Goal: Transaction & Acquisition: Purchase product/service

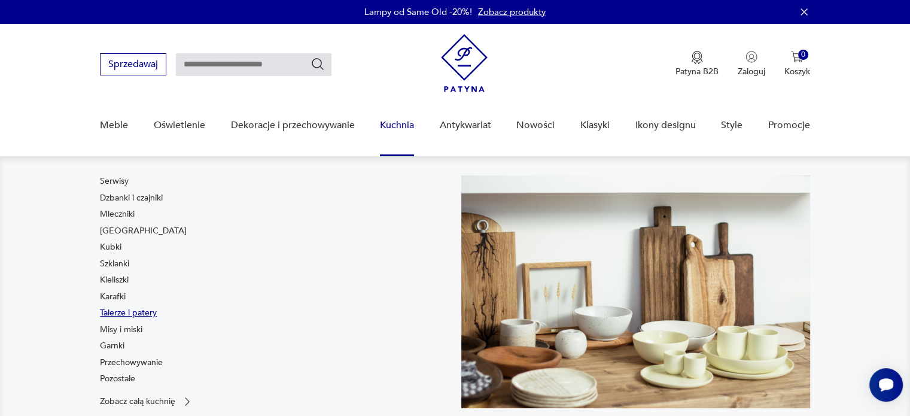
click at [132, 314] on link "Talerze i patery" at bounding box center [128, 313] width 57 height 12
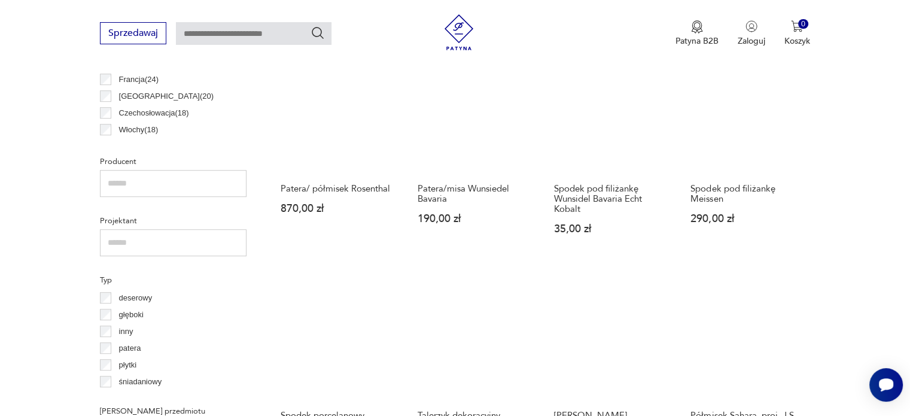
scroll to position [496, 0]
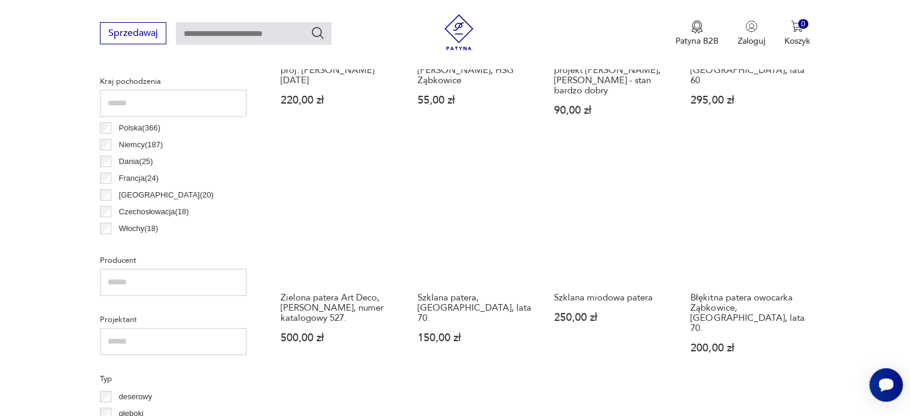
scroll to position [557, 0]
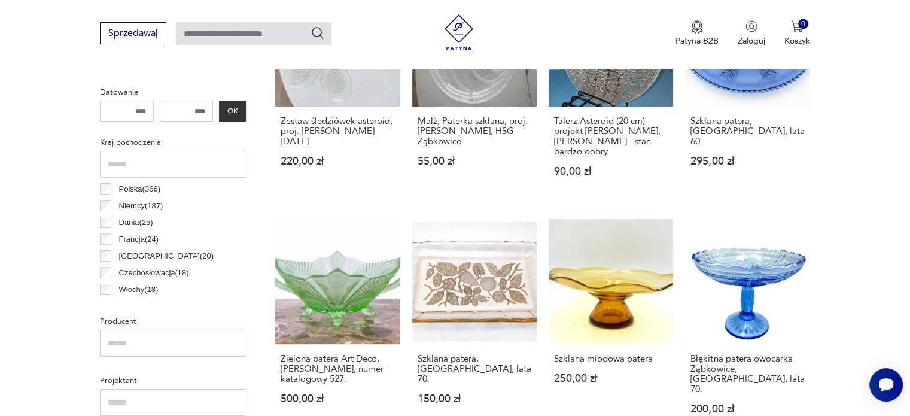
click at [145, 341] on input "text" at bounding box center [173, 343] width 147 height 27
type input "*********"
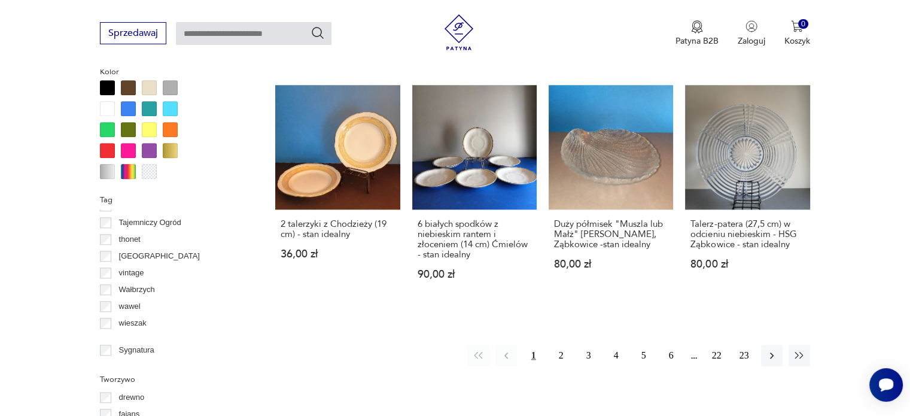
scroll to position [1070, 0]
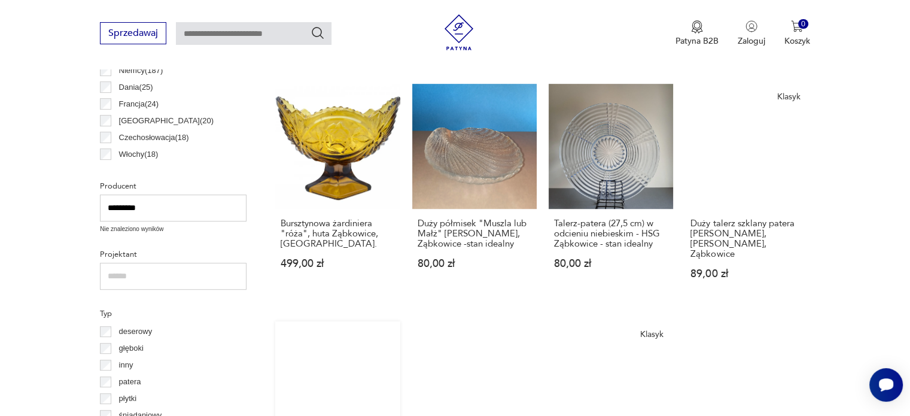
scroll to position [796, 0]
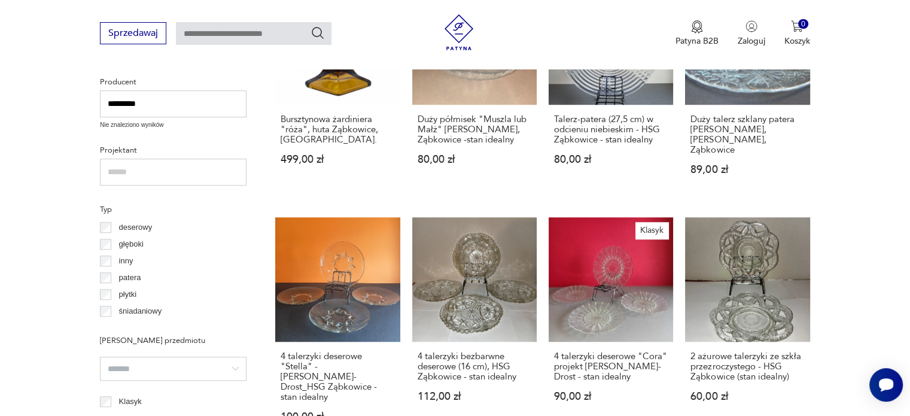
drag, startPoint x: 168, startPoint y: 102, endPoint x: 72, endPoint y: 106, distance: 96.4
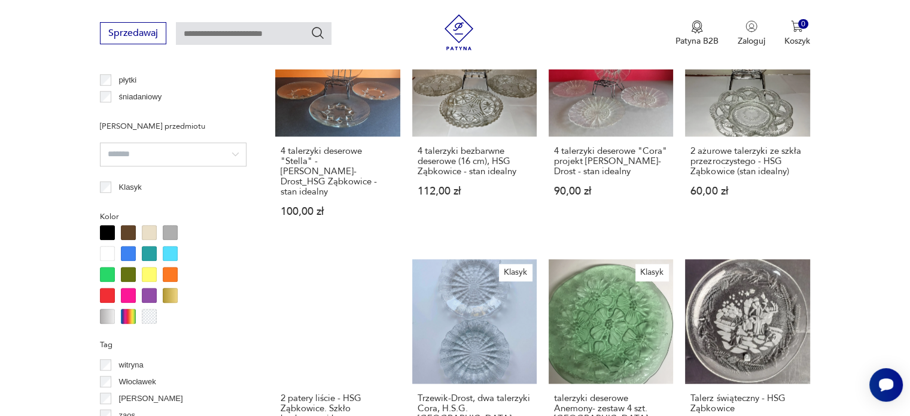
scroll to position [1155, 0]
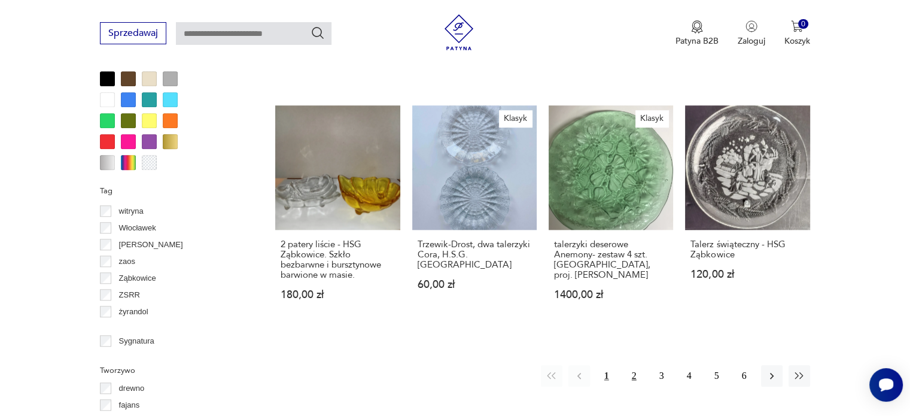
click at [632, 365] on button "2" at bounding box center [635, 376] width 22 height 22
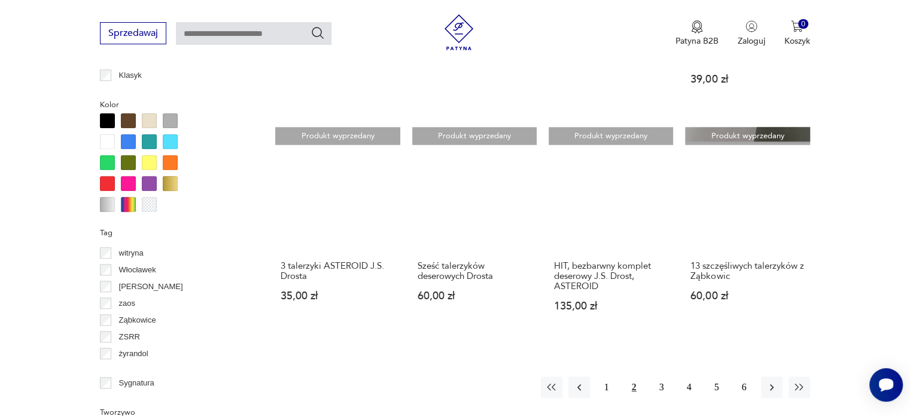
scroll to position [1215, 0]
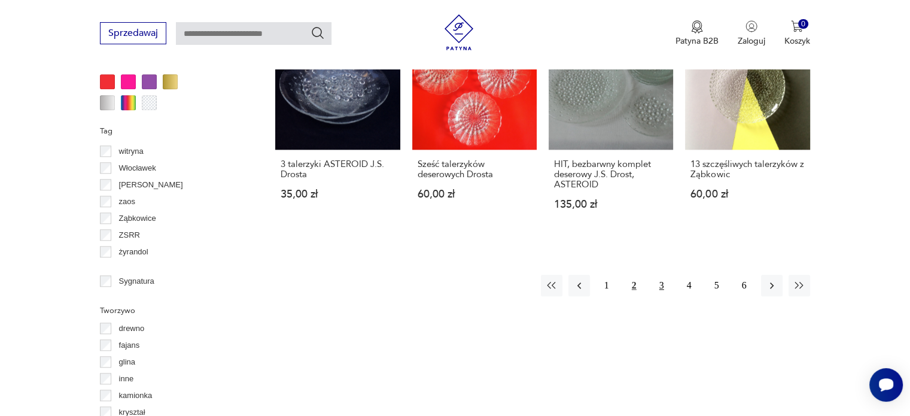
click at [658, 275] on button "3" at bounding box center [662, 286] width 22 height 22
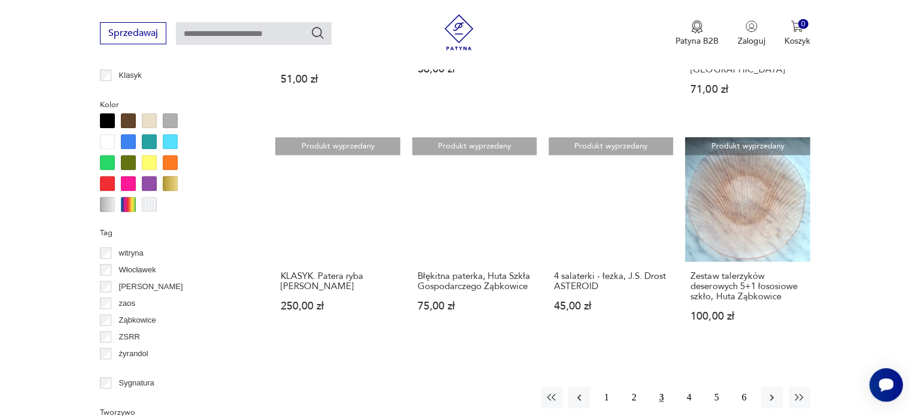
scroll to position [1275, 0]
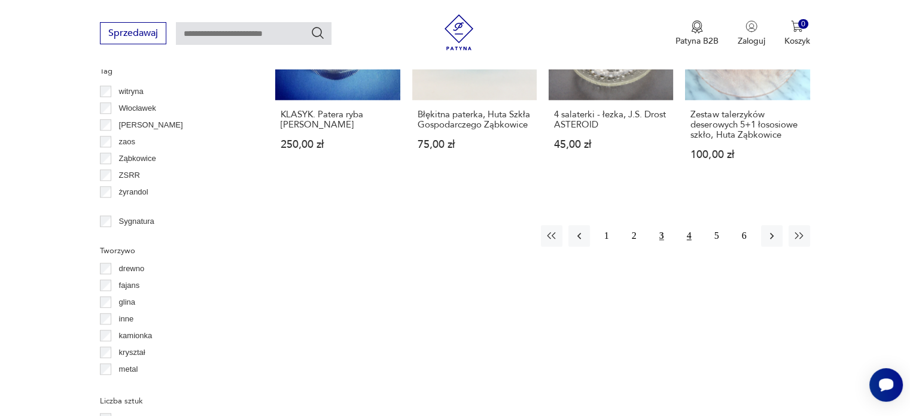
click at [682, 226] on button "4" at bounding box center [690, 236] width 22 height 22
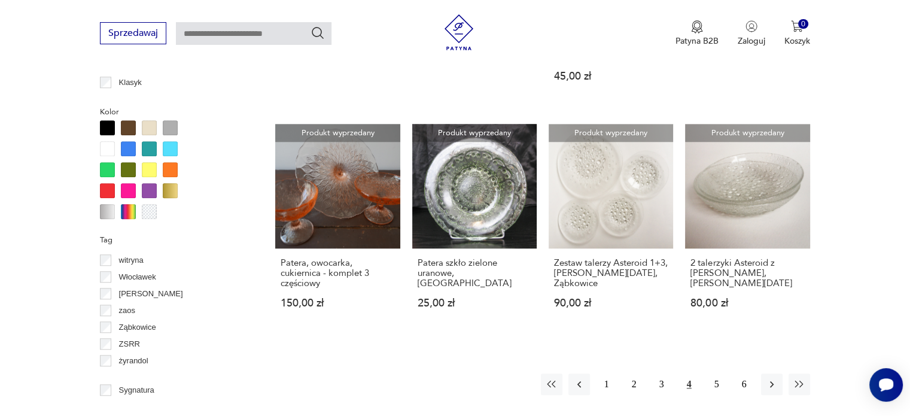
scroll to position [1215, 0]
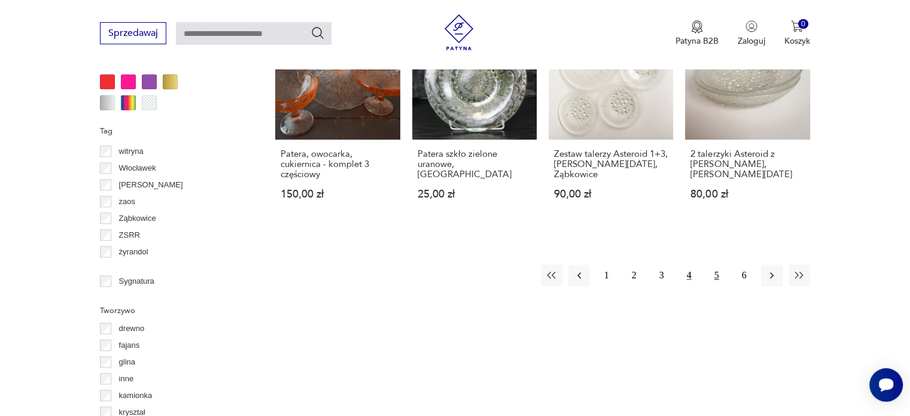
click at [716, 265] on button "5" at bounding box center [717, 276] width 22 height 22
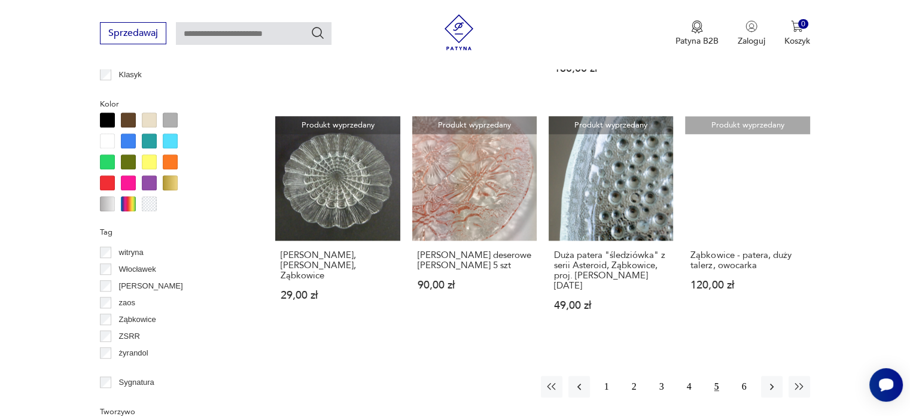
scroll to position [1275, 0]
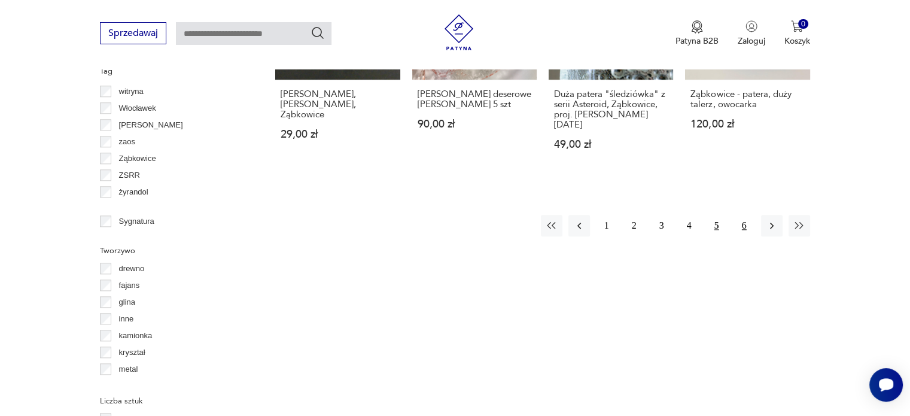
click at [751, 215] on button "6" at bounding box center [745, 226] width 22 height 22
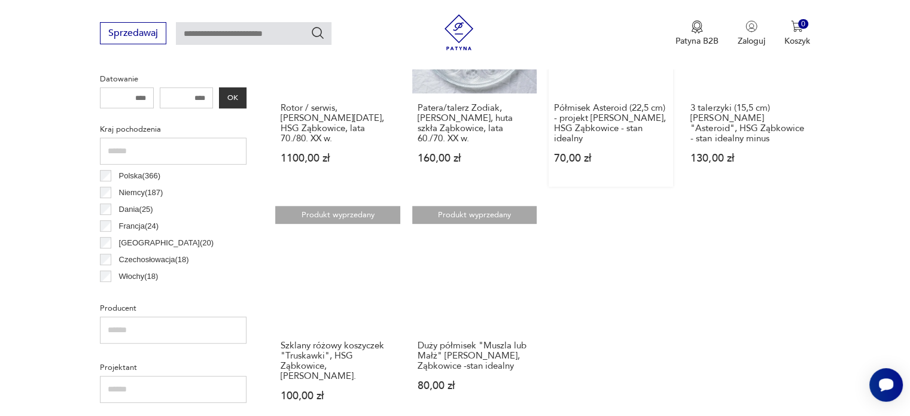
scroll to position [736, 0]
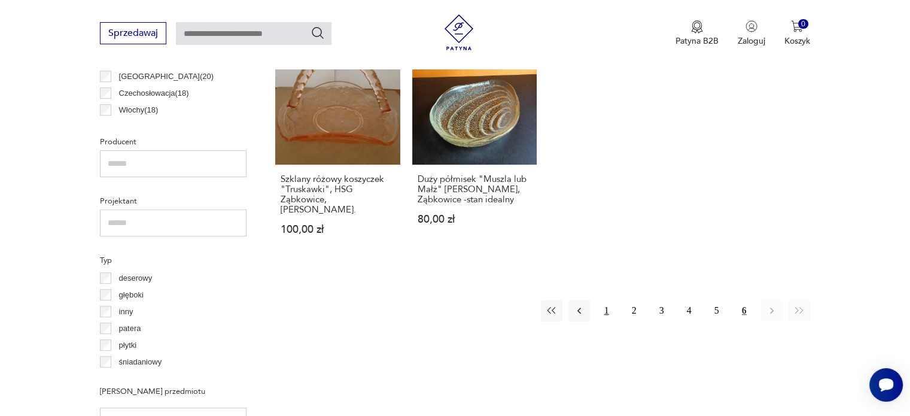
click at [607, 308] on button "1" at bounding box center [607, 311] width 22 height 22
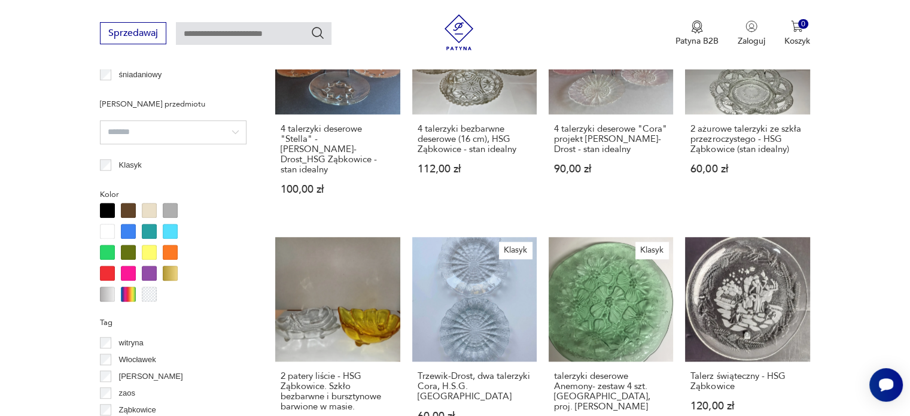
scroll to position [1155, 0]
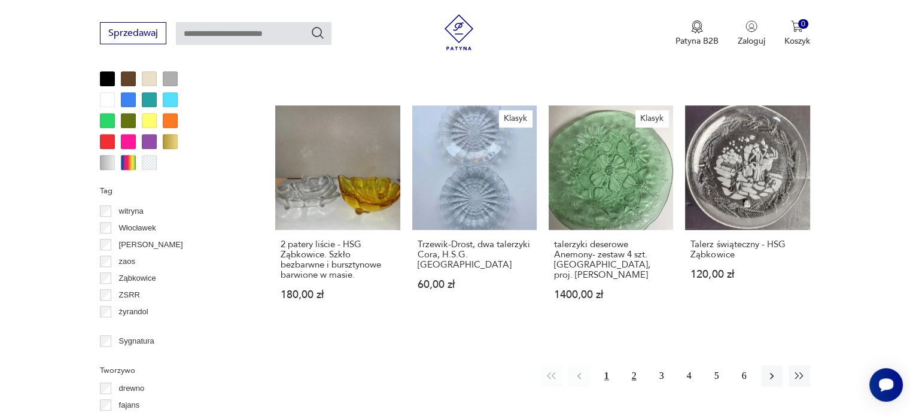
click at [634, 365] on button "2" at bounding box center [635, 376] width 22 height 22
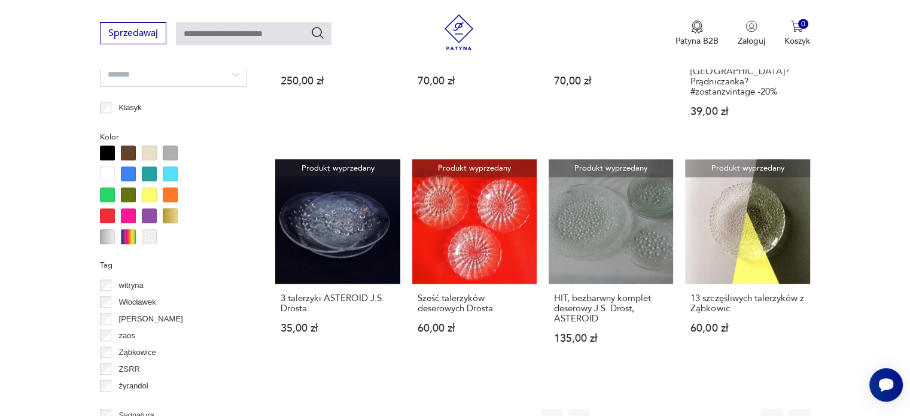
scroll to position [1095, 0]
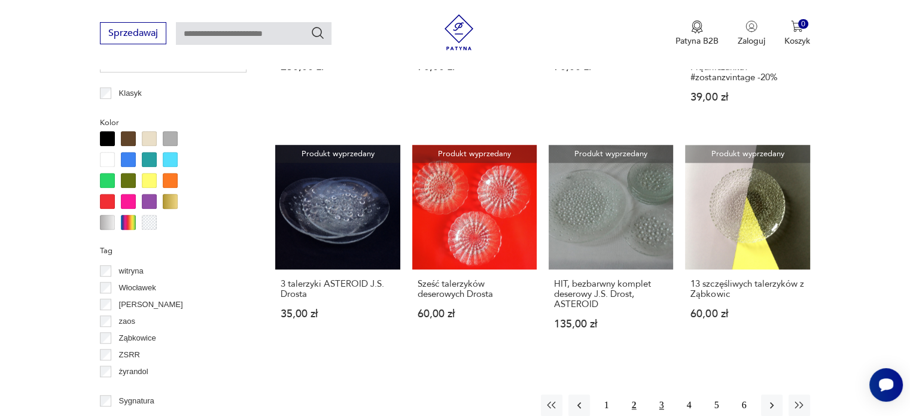
click at [662, 394] on button "3" at bounding box center [662, 405] width 22 height 22
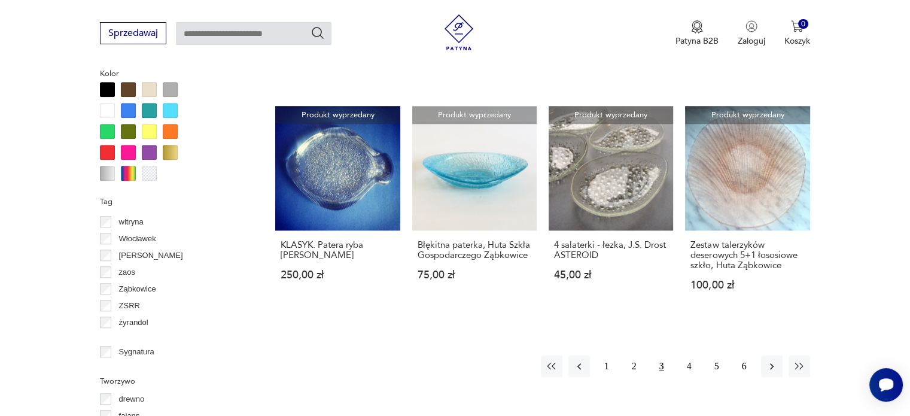
scroll to position [1275, 0]
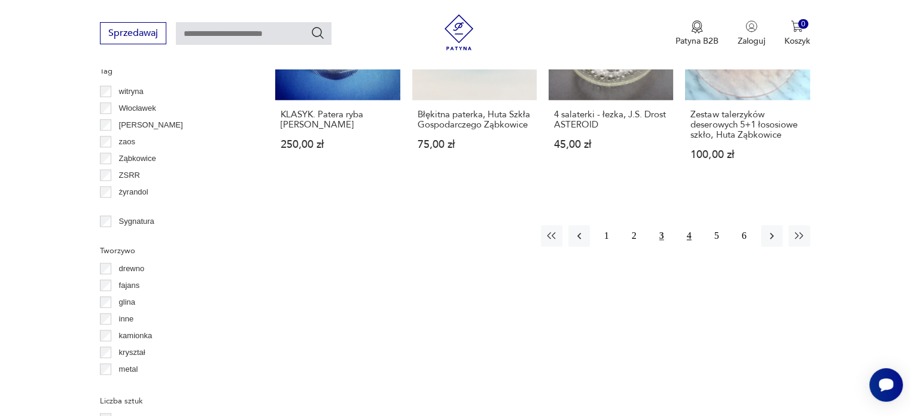
click at [683, 227] on button "4" at bounding box center [690, 236] width 22 height 22
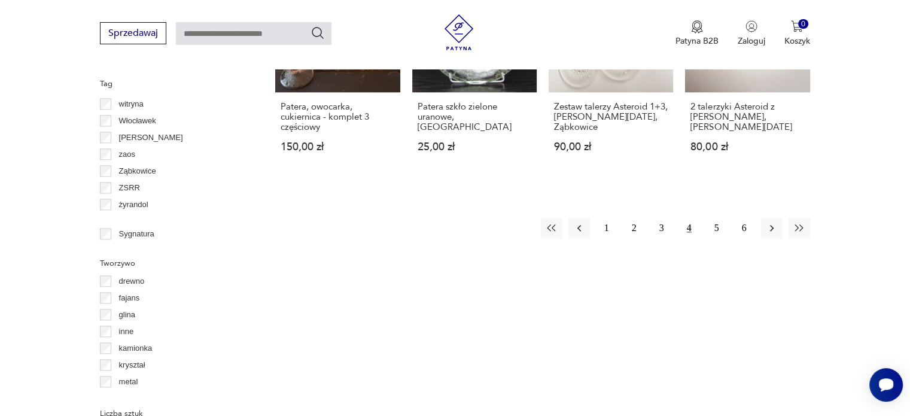
scroll to position [1275, 0]
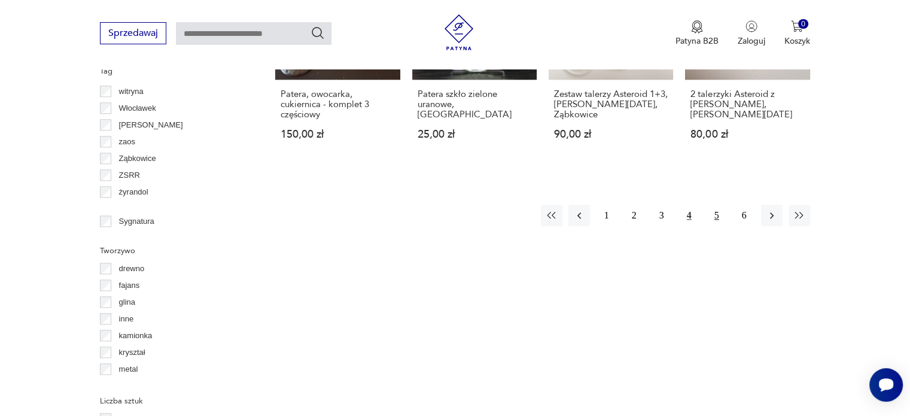
click at [719, 206] on button "5" at bounding box center [717, 216] width 22 height 22
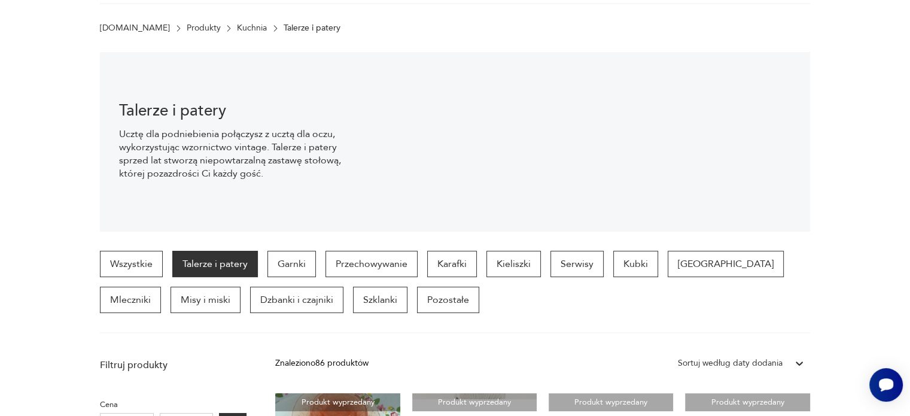
scroll to position [317, 0]
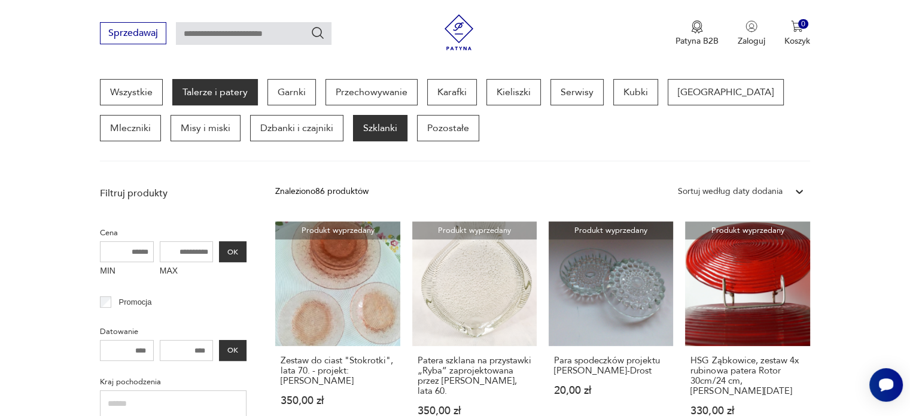
click at [353, 130] on p "Szklanki" at bounding box center [380, 128] width 54 height 26
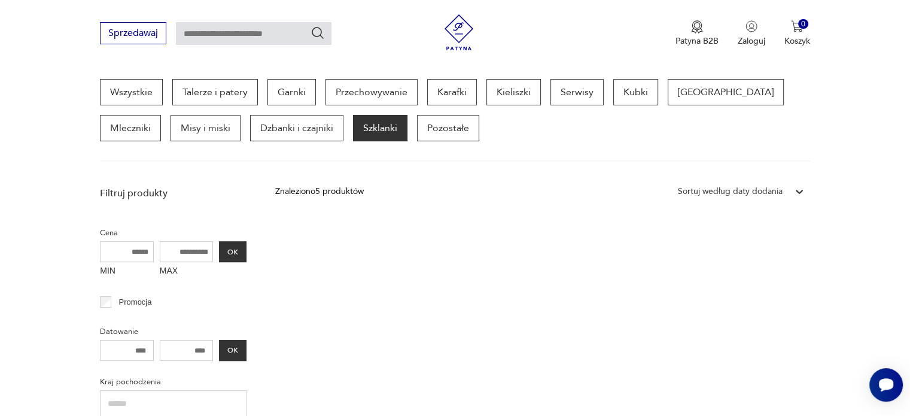
scroll to position [78, 0]
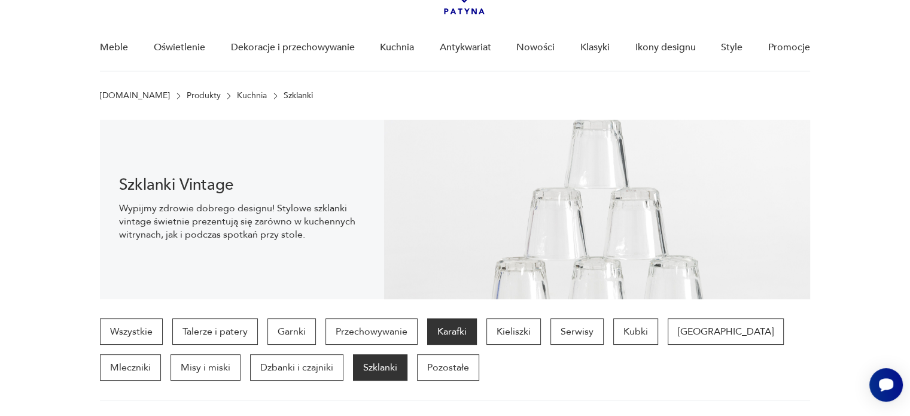
click at [454, 330] on p "Karafki" at bounding box center [452, 331] width 50 height 26
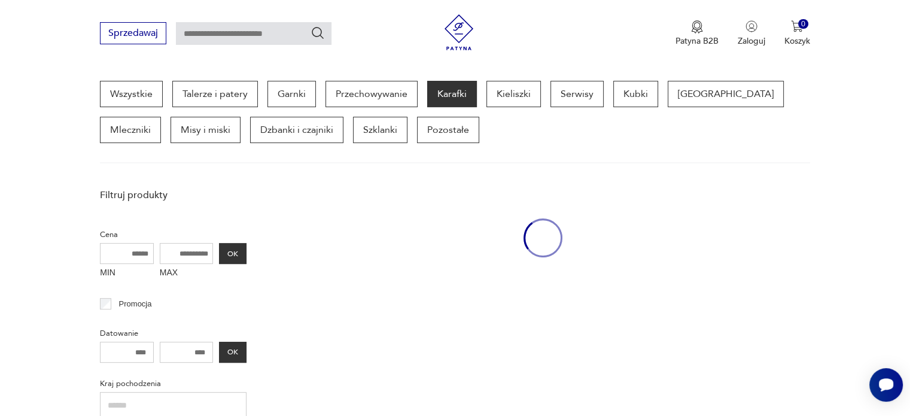
scroll to position [317, 0]
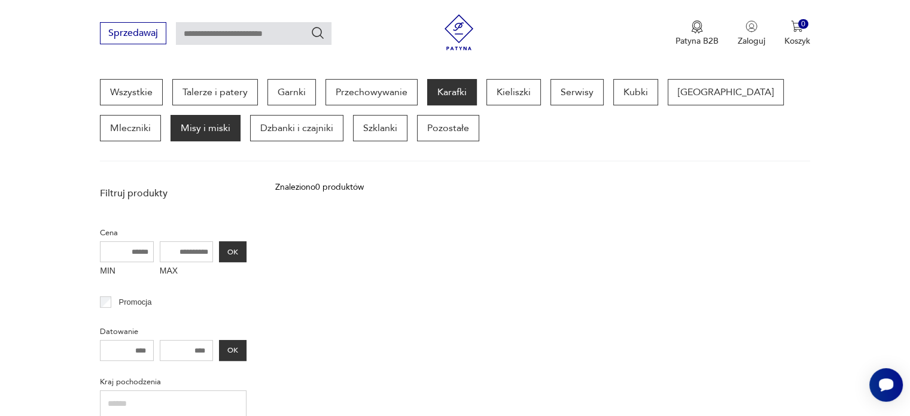
click at [171, 124] on p "Misy i miski" at bounding box center [206, 128] width 70 height 26
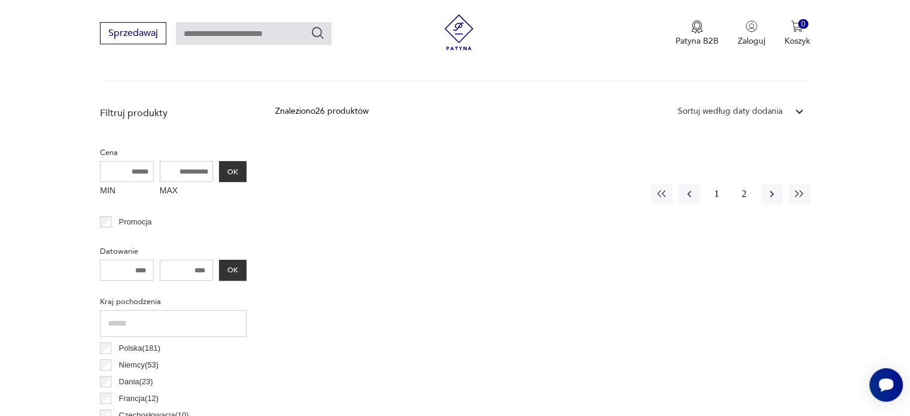
scroll to position [377, 0]
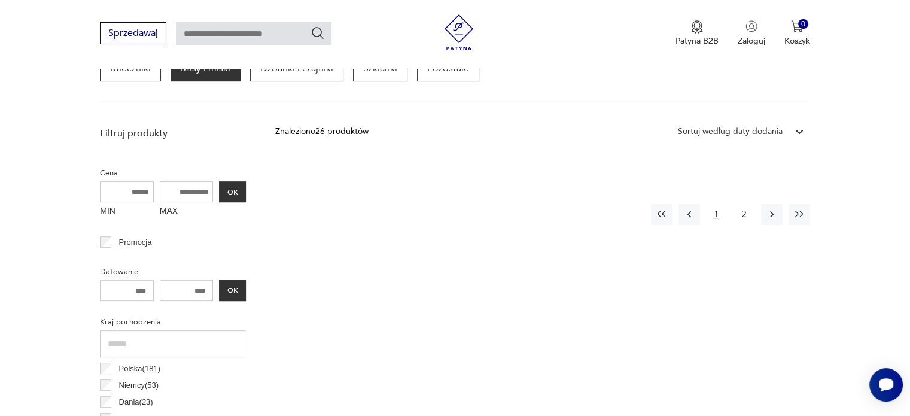
click at [716, 213] on button "1" at bounding box center [717, 214] width 22 height 22
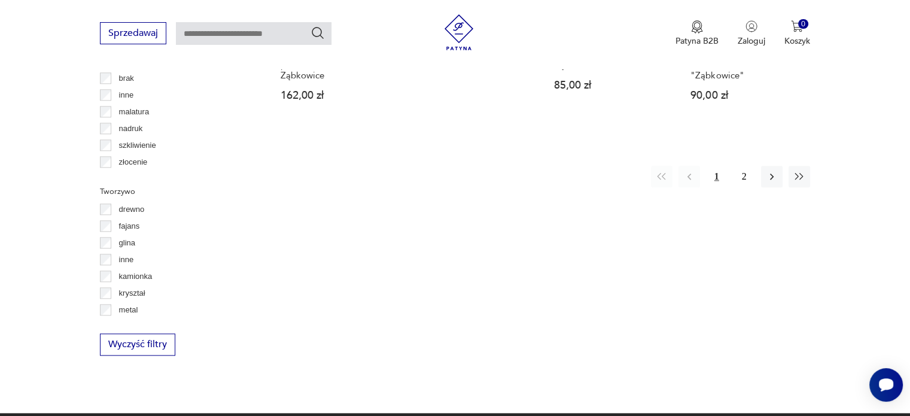
scroll to position [1334, 0]
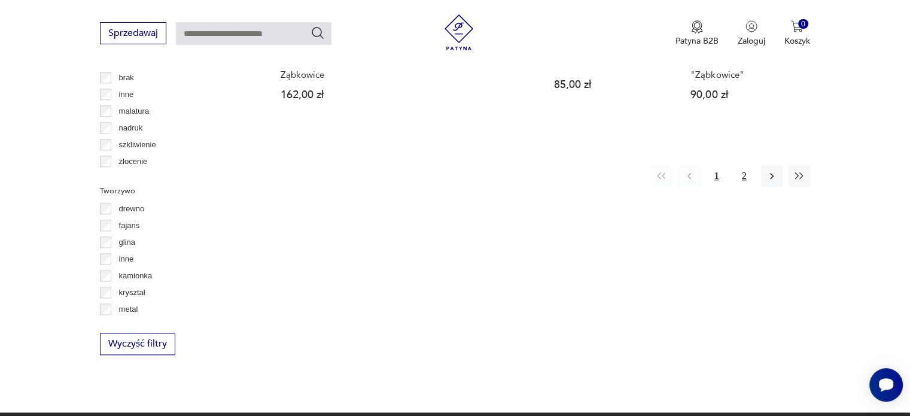
click at [744, 165] on button "2" at bounding box center [745, 176] width 22 height 22
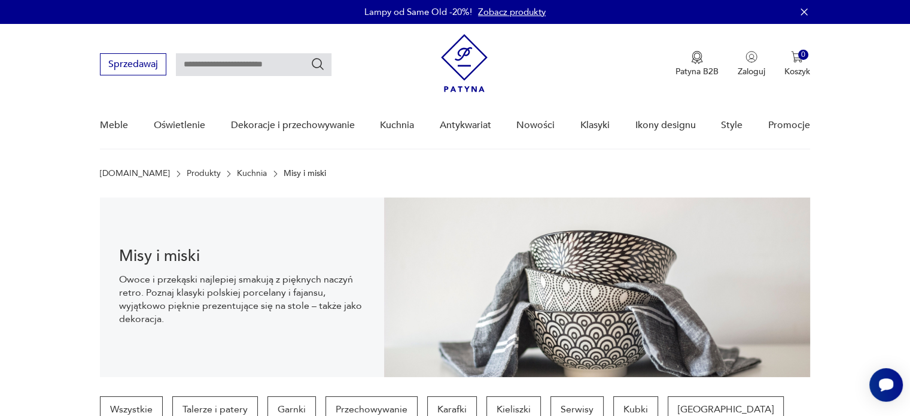
click at [255, 62] on input "text" at bounding box center [254, 64] width 156 height 23
click at [32, 172] on section "[DOMAIN_NAME] Produkty Kuchnia Misy i miski" at bounding box center [455, 174] width 910 height 10
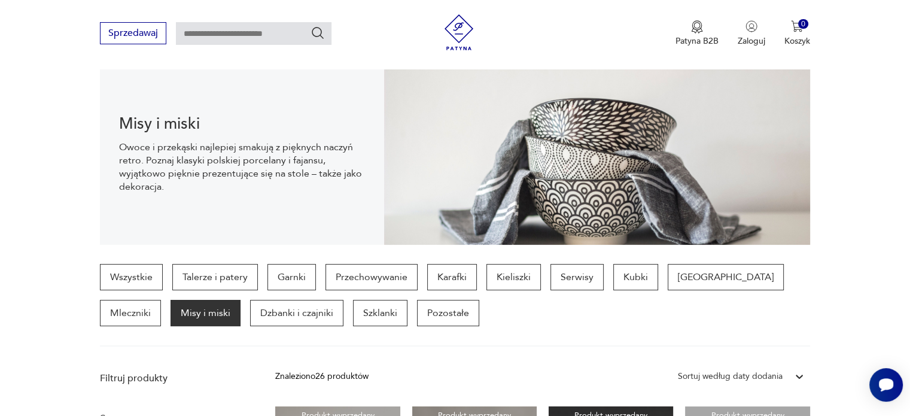
scroll to position [120, 0]
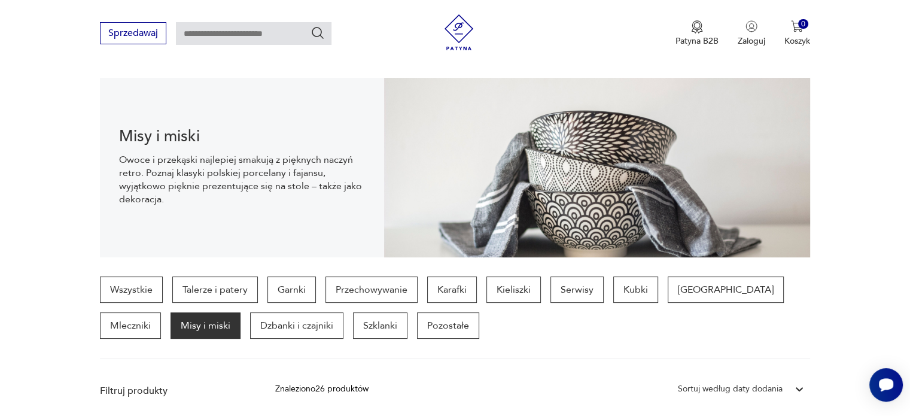
click at [218, 35] on input "text" at bounding box center [254, 33] width 156 height 23
type input "**********"
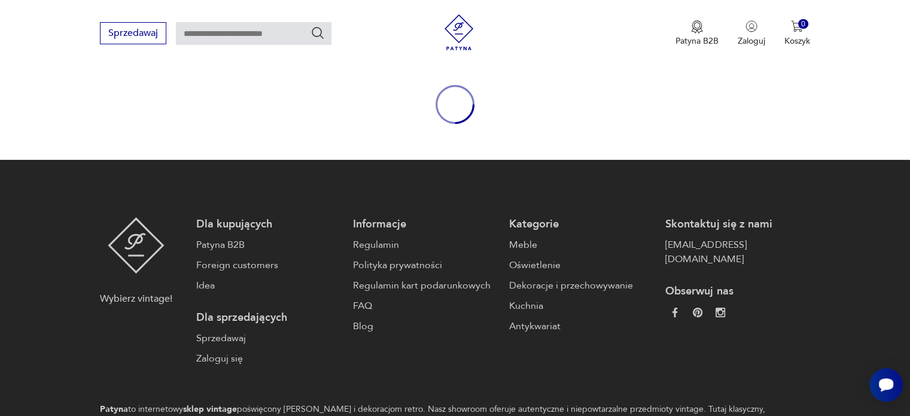
type input "**********"
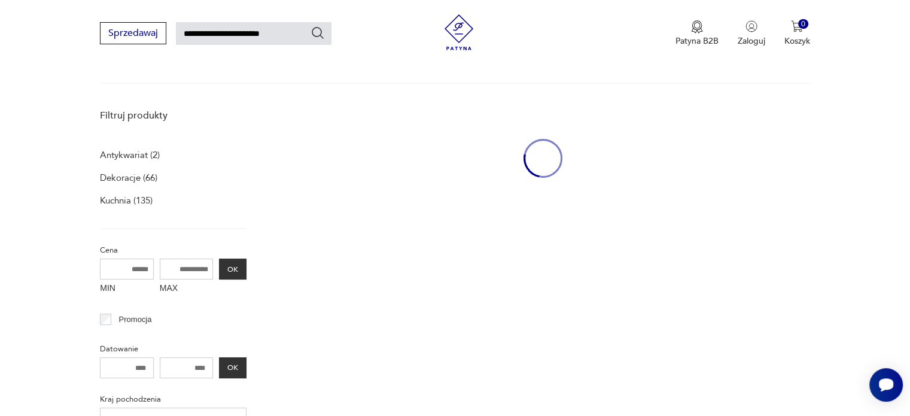
scroll to position [119, 0]
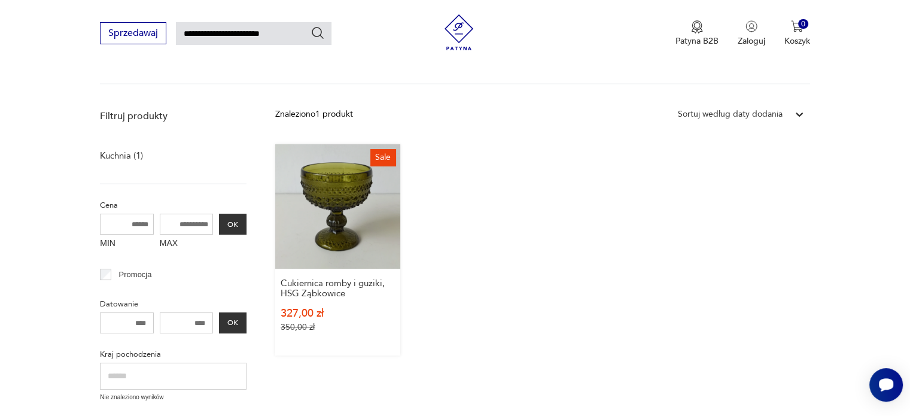
click at [358, 205] on link "Sale Cukiernica romby i guziki, HSG Ząbkowice 327,00 zł 350,00 zł" at bounding box center [337, 249] width 124 height 211
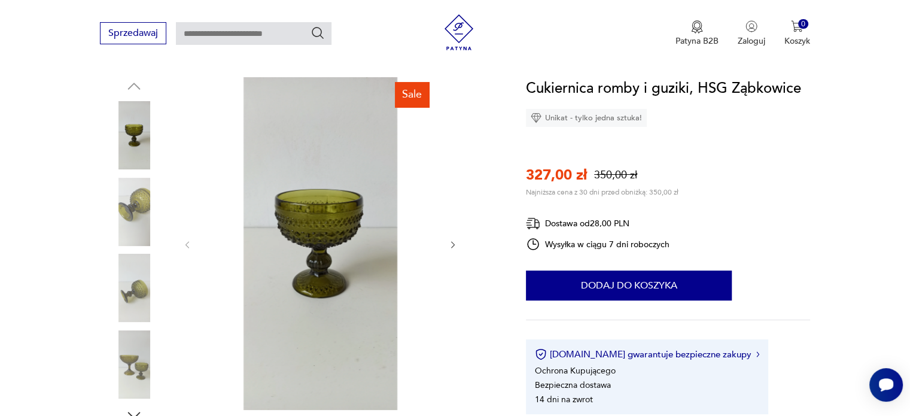
scroll to position [120, 0]
click at [452, 244] on icon "button" at bounding box center [453, 246] width 10 height 10
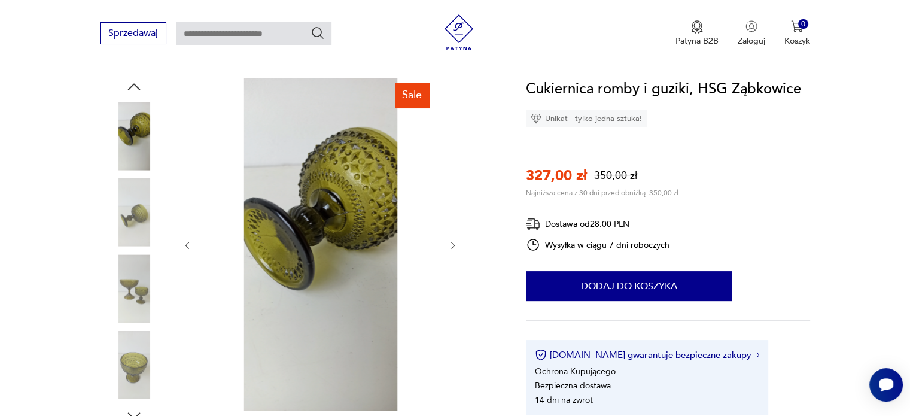
click at [452, 246] on icon "button" at bounding box center [453, 246] width 10 height 10
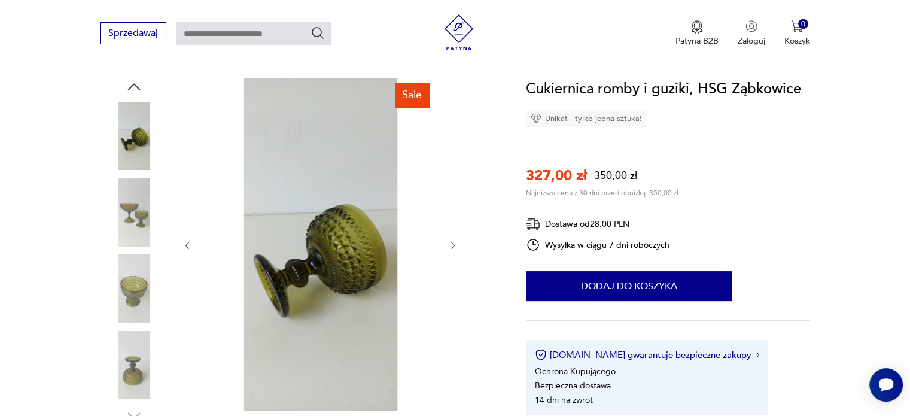
click at [452, 246] on icon "button" at bounding box center [453, 246] width 10 height 10
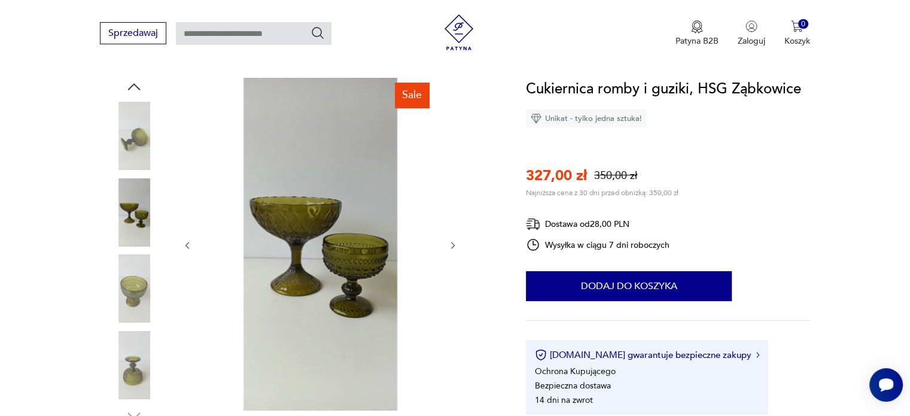
click at [452, 246] on icon "button" at bounding box center [453, 246] width 10 height 10
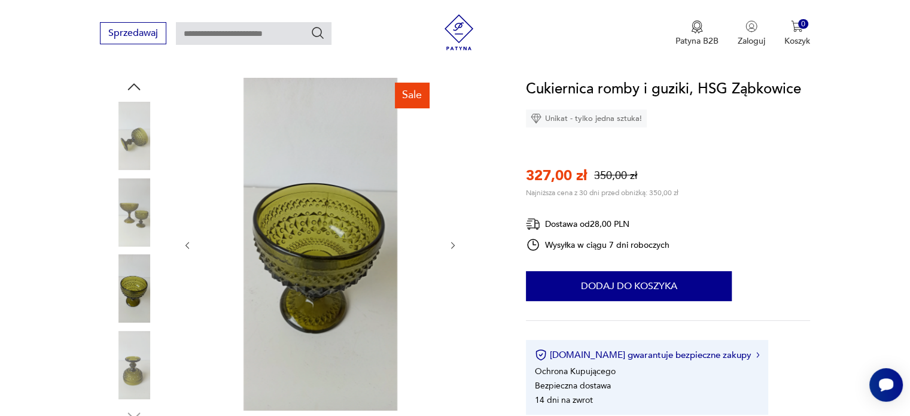
click at [452, 246] on icon "button" at bounding box center [453, 246] width 10 height 10
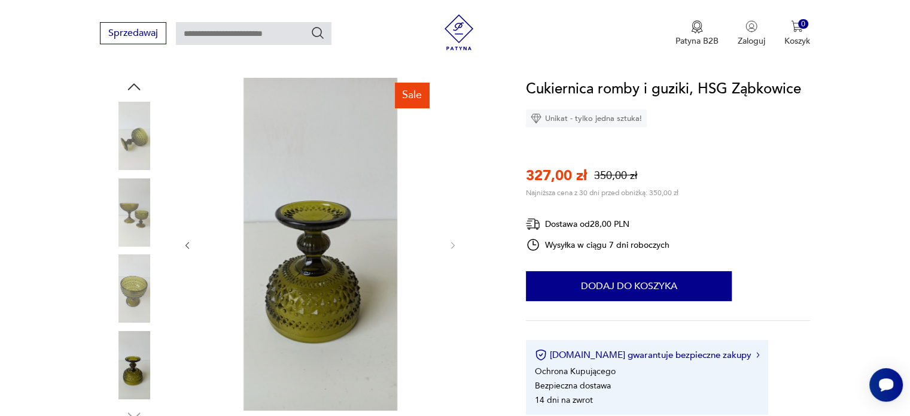
click at [187, 244] on icon "button" at bounding box center [188, 246] width 10 height 10
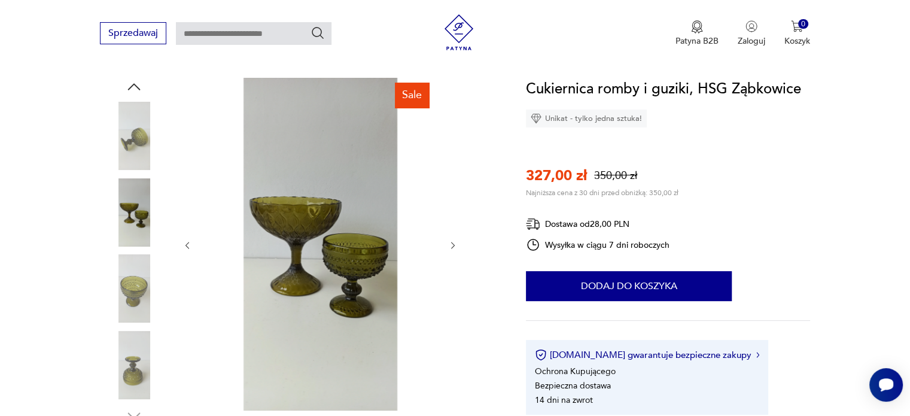
click at [187, 244] on icon "button" at bounding box center [188, 246] width 10 height 10
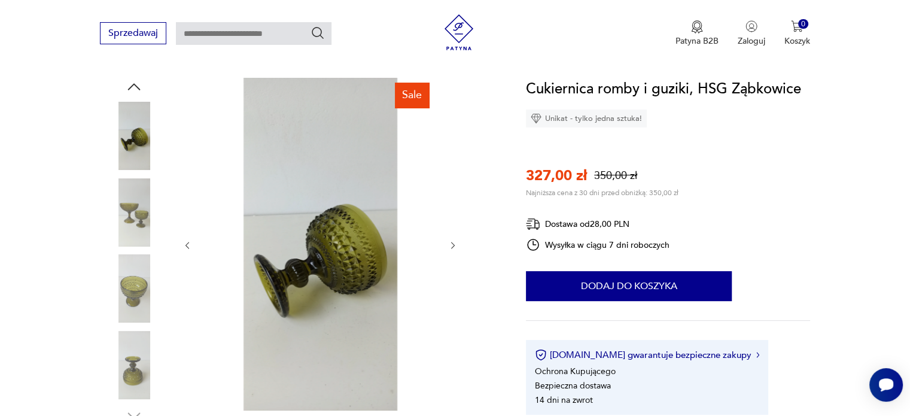
click at [187, 244] on icon "button" at bounding box center [188, 246] width 10 height 10
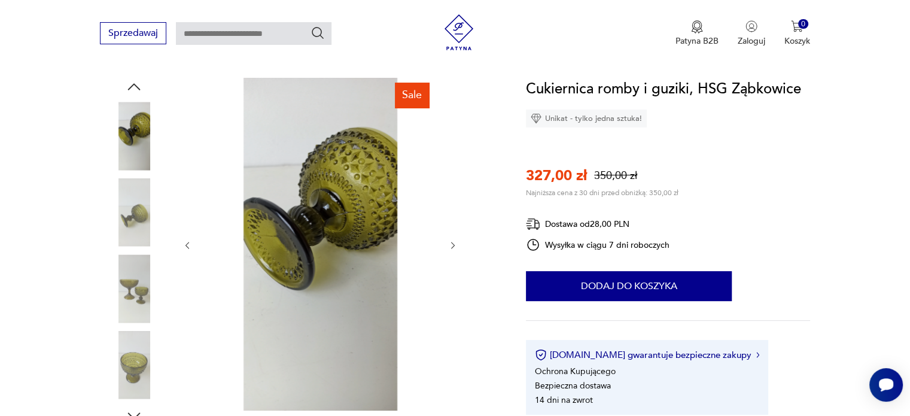
click at [187, 244] on icon "button" at bounding box center [188, 246] width 10 height 10
